Goal: Find specific page/section: Find specific page/section

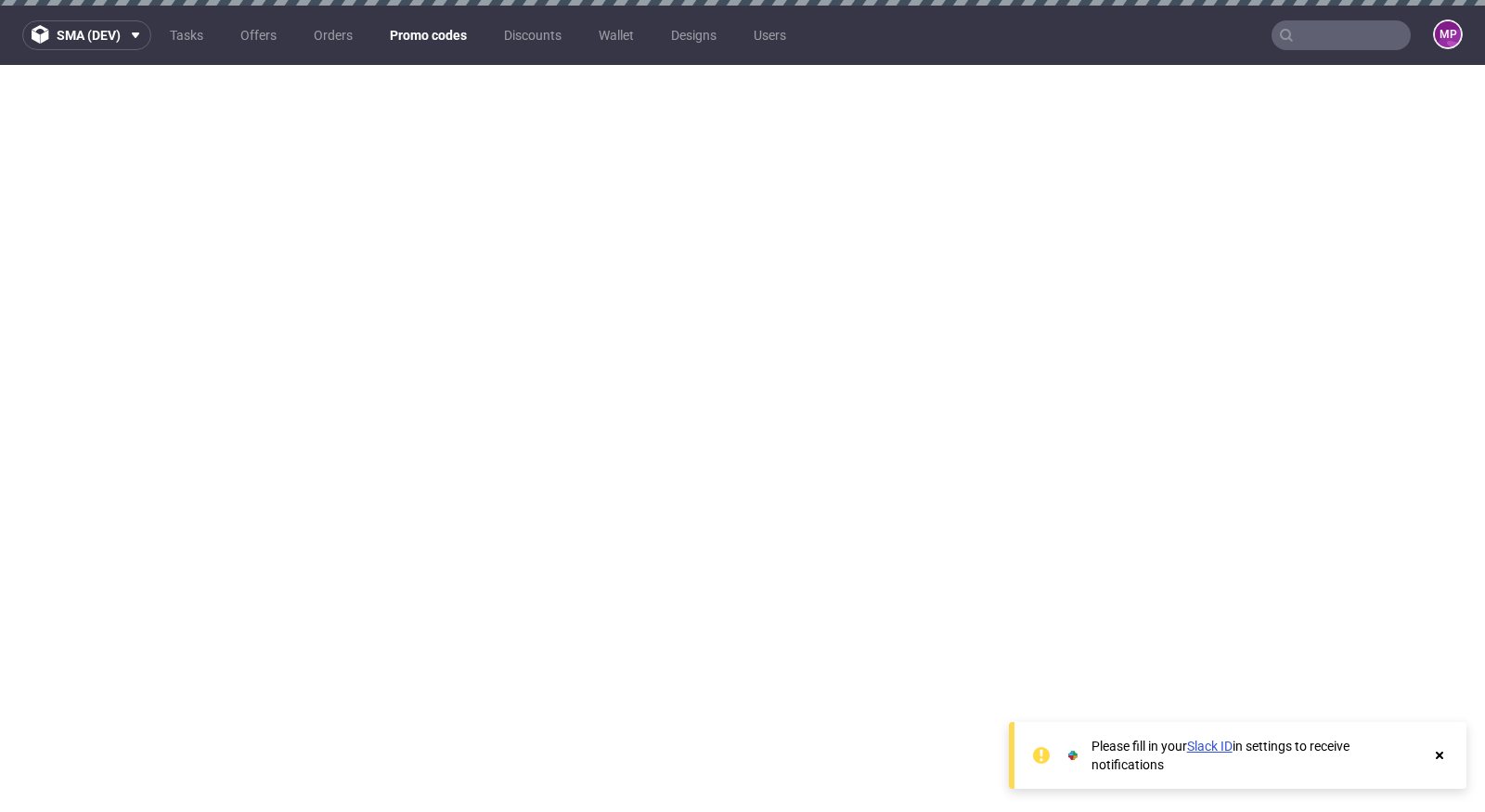
click at [430, 23] on link "Promo codes" at bounding box center [428, 36] width 100 height 30
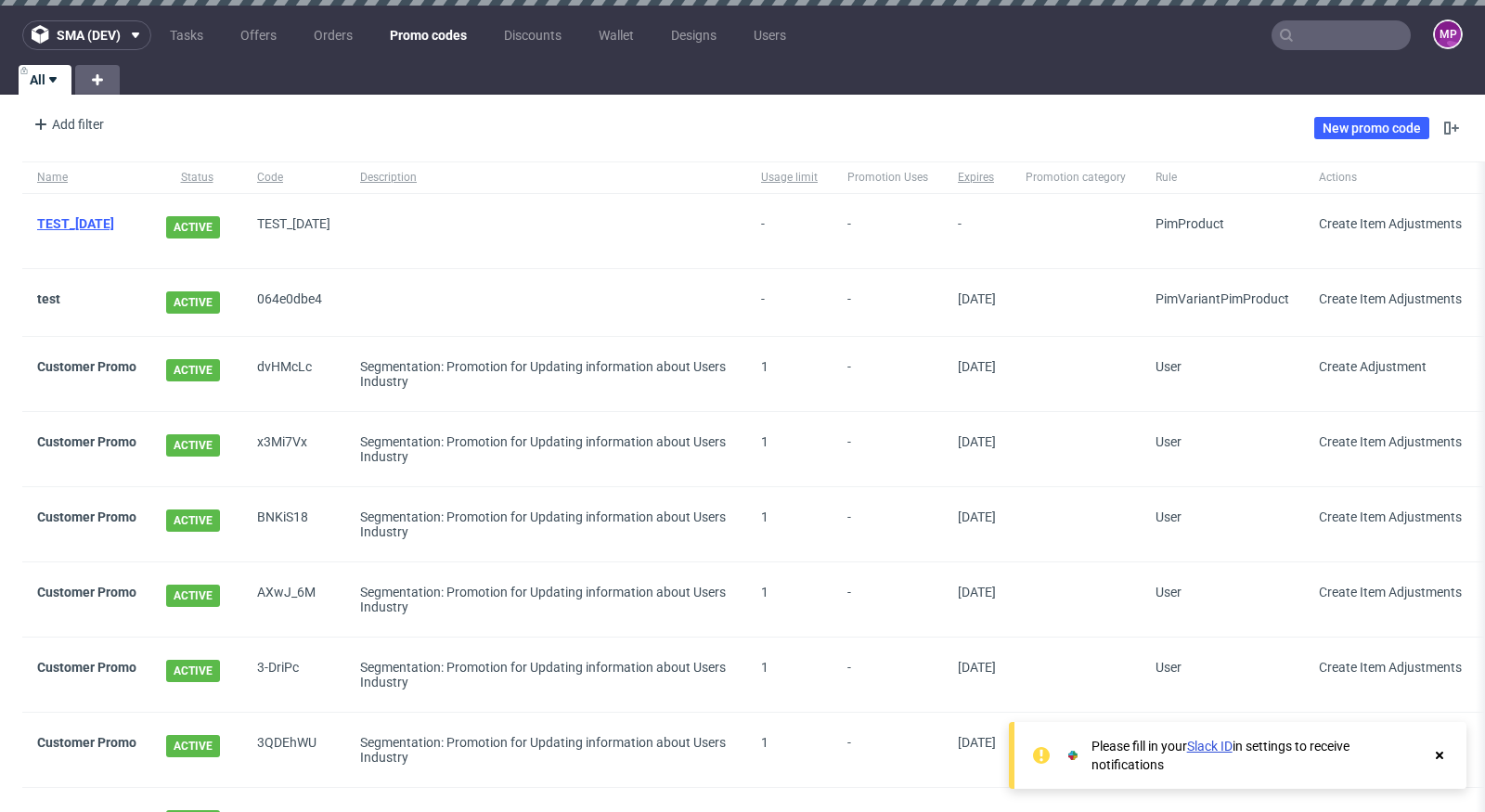
click at [97, 226] on link "TEST_PASKO" at bounding box center [75, 224] width 77 height 15
